Goal: Information Seeking & Learning: Find specific fact

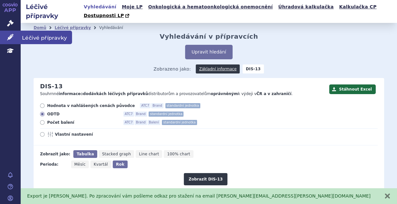
scroll to position [28, 0]
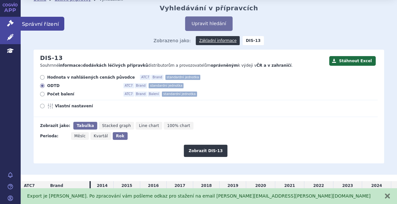
click at [10, 23] on icon at bounding box center [10, 23] width 6 height 6
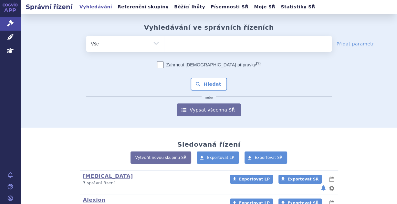
click at [189, 38] on ul at bounding box center [247, 43] width 167 height 14
click at [164, 38] on select at bounding box center [164, 43] width 0 height 16
type input "ze"
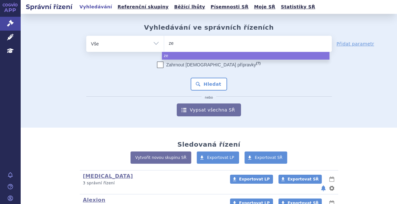
type input "zeu"
type input "ze"
type input "zej"
type input "zeju"
type input "zejula"
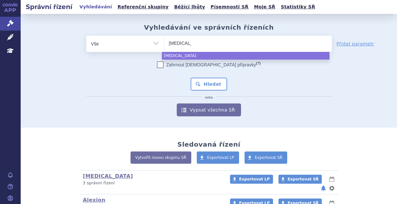
select select "zejula"
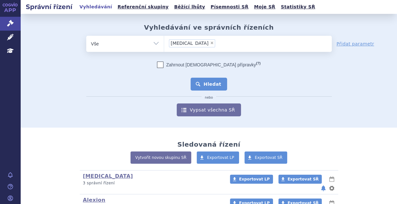
click at [198, 84] on button "Hledat" at bounding box center [208, 84] width 36 height 13
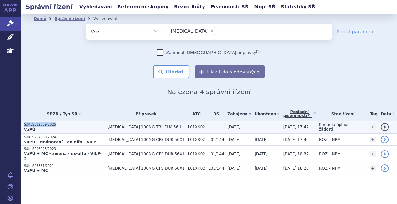
drag, startPoint x: 53, startPoint y: 123, endPoint x: 22, endPoint y: 124, distance: 31.3
click at [22, 124] on td "SUKLS332839/2025 VaPÚ" at bounding box center [63, 127] width 84 height 13
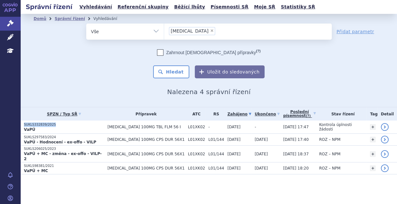
copy p "SUKLS332839/2025"
click at [104, 81] on div "Domů Správní řízení Vyhledávání Vyhledávání ve správních řízeních odstranit Vše…" at bounding box center [209, 60] width 376 height 72
click at [210, 30] on span "×" at bounding box center [212, 31] width 4 height 4
click at [164, 30] on select "zejula" at bounding box center [164, 31] width 0 height 16
select select
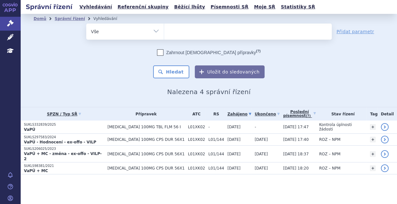
click at [185, 31] on ul at bounding box center [247, 31] width 167 height 14
click at [164, 31] on select "zejula" at bounding box center [164, 31] width 0 height 16
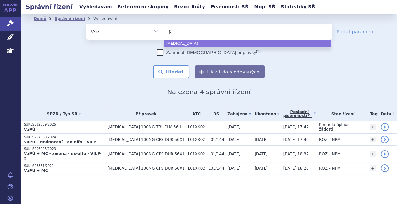
type input "pa"
type input "pao"
type input "paol"
type input "[PERSON_NAME]"
select select "[PERSON_NAME]"
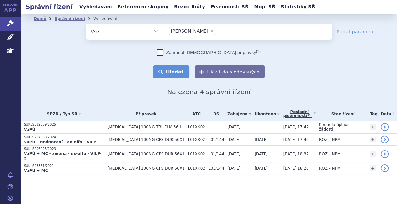
click at [181, 74] on button "Hledat" at bounding box center [171, 71] width 36 height 13
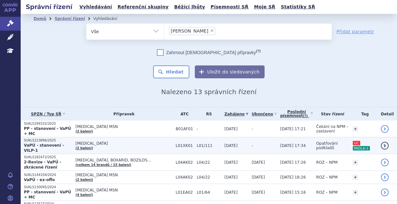
scroll to position [52, 0]
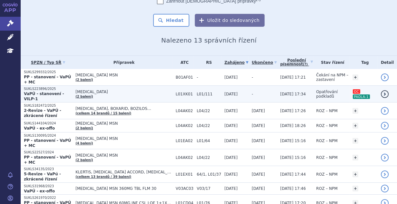
click at [166, 91] on td "[MEDICAL_DATA] (2 balení)" at bounding box center [122, 94] width 100 height 17
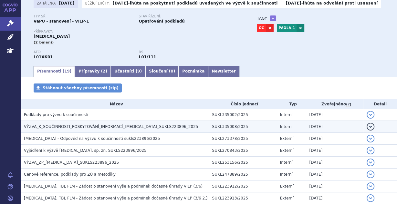
scroll to position [52, 0]
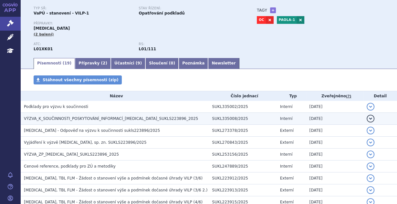
click at [285, 116] on td "Interní" at bounding box center [291, 119] width 29 height 12
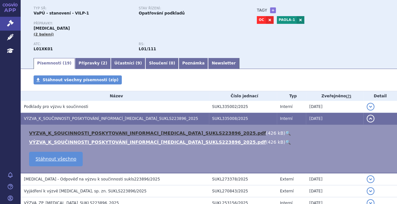
click at [208, 131] on link "VYZVA_K_SOUCINNOSTI_POSKYTOVANI_INFORMACI_[MEDICAL_DATA]_SUKLS223896_2025.pdf" at bounding box center [147, 133] width 237 height 5
